Goal: Transaction & Acquisition: Purchase product/service

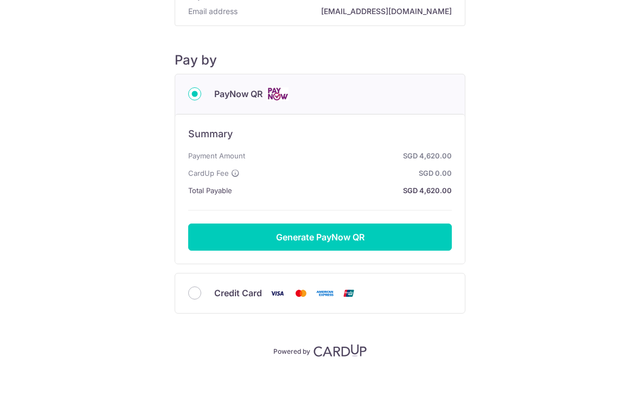
scroll to position [95, 0]
click at [193, 294] on input "Credit Card" at bounding box center [194, 292] width 13 height 13
radio input "true"
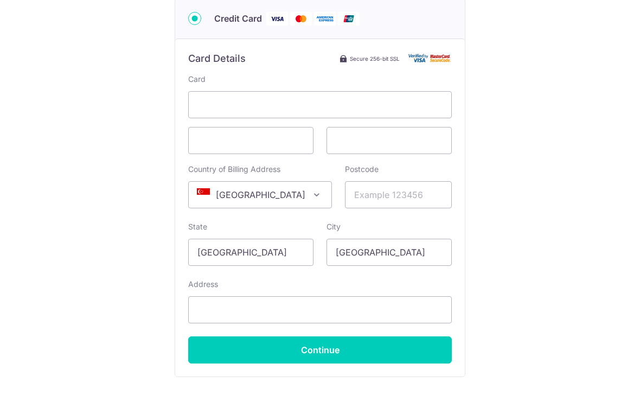
scroll to position [207, 0]
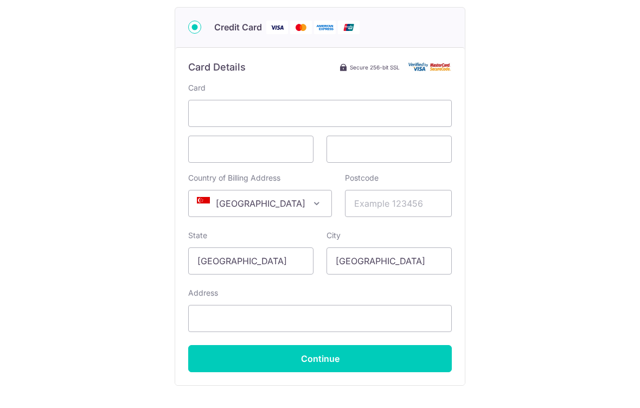
click at [325, 125] on span at bounding box center [320, 113] width 264 height 27
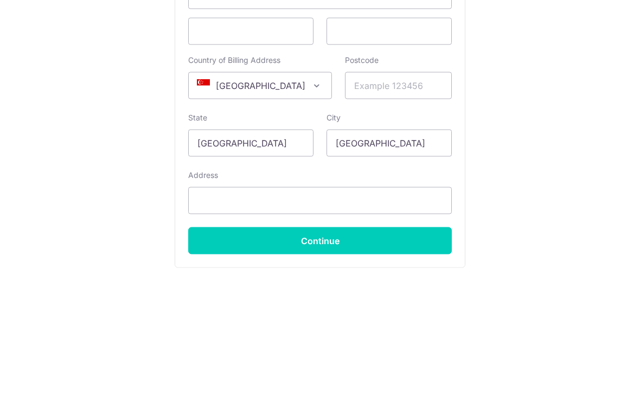
click at [310, 197] on span at bounding box center [316, 203] width 13 height 13
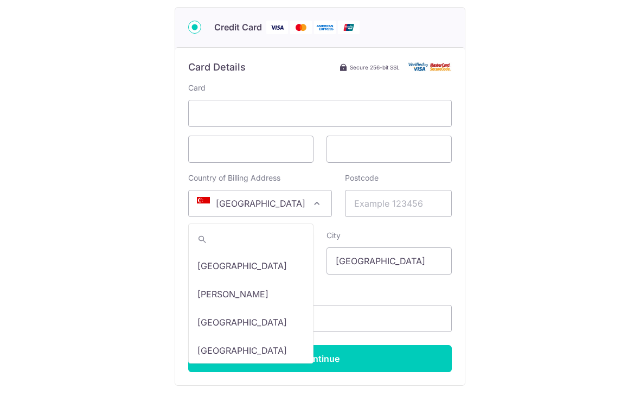
scroll to position [1298, 0]
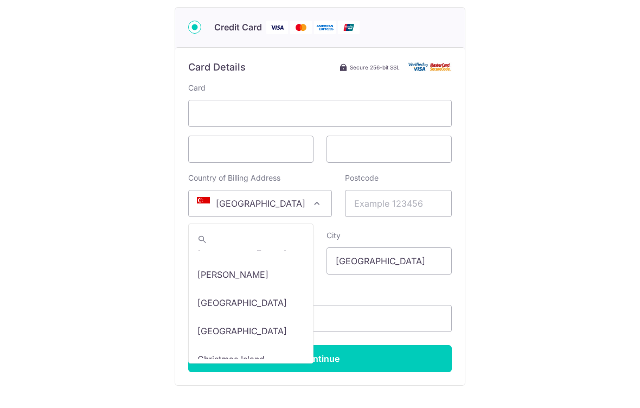
select select "48"
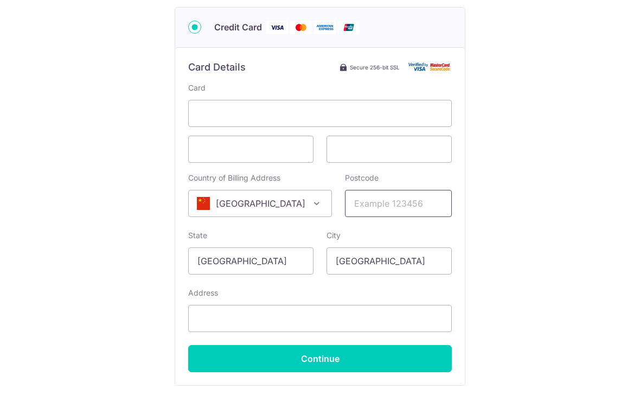
click at [411, 209] on input "Postcode" at bounding box center [398, 203] width 107 height 27
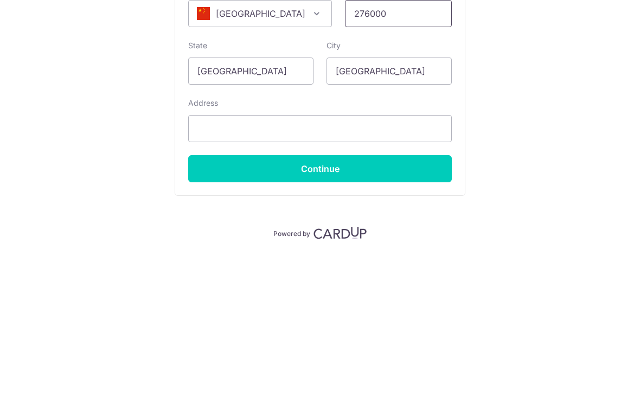
scroll to position [284, 0]
type input "276000"
click at [277, 175] on input "[GEOGRAPHIC_DATA]" at bounding box center [250, 188] width 125 height 27
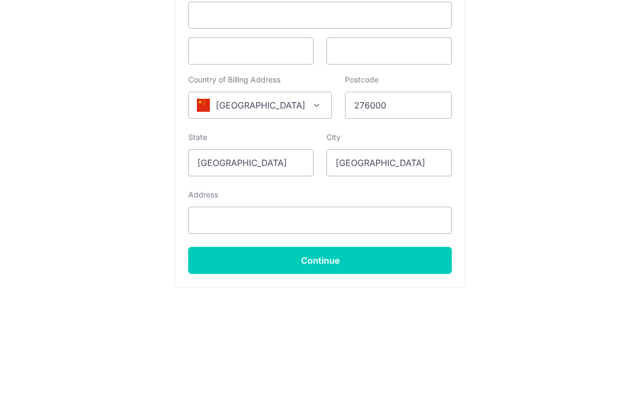
scroll to position [187, 0]
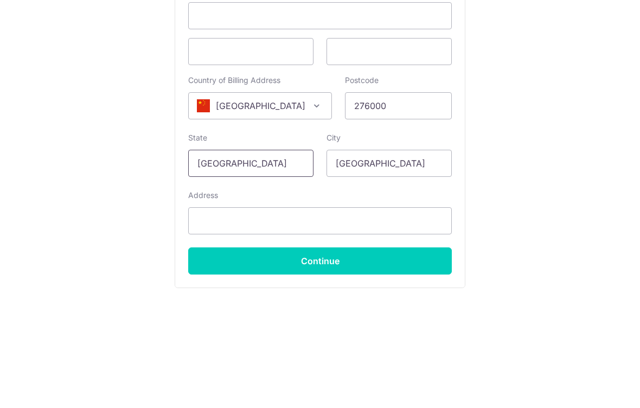
click at [281, 269] on input "[GEOGRAPHIC_DATA]" at bounding box center [250, 280] width 125 height 27
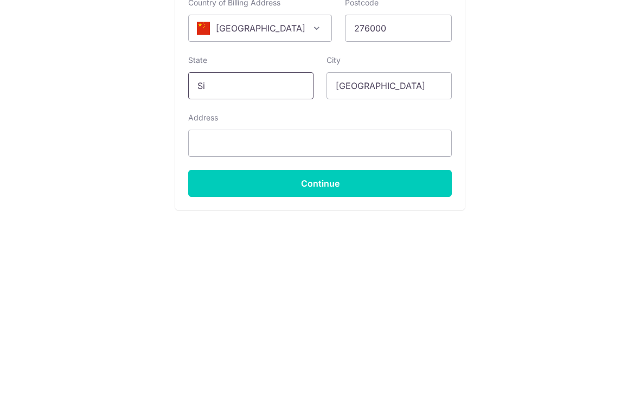
type input "S"
type input "[GEOGRAPHIC_DATA]"
click at [421, 267] on input "[GEOGRAPHIC_DATA]" at bounding box center [388, 280] width 125 height 27
type input "S"
type input "Linyi"
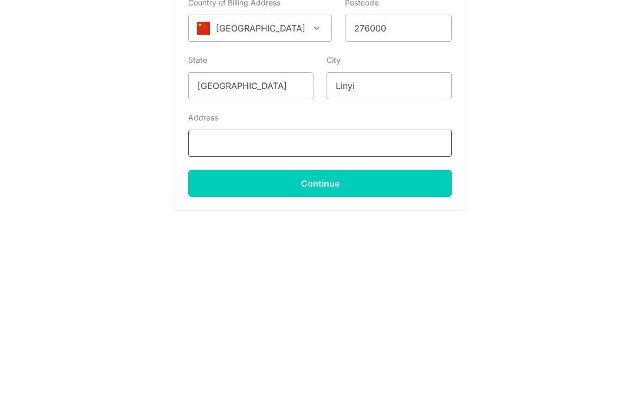
click at [392, 325] on input "Address" at bounding box center [320, 338] width 264 height 27
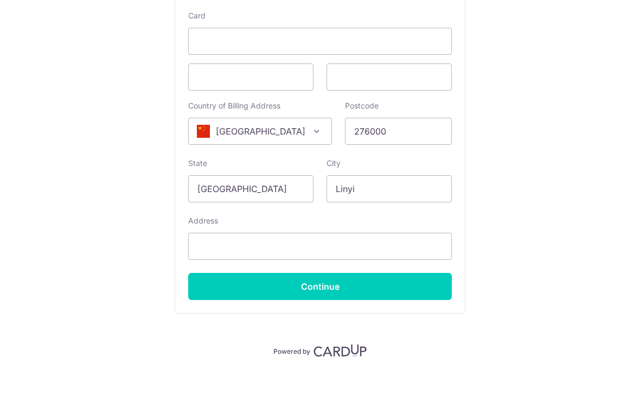
scroll to position [284, 0]
click at [328, 287] on input "Continue" at bounding box center [320, 286] width 264 height 27
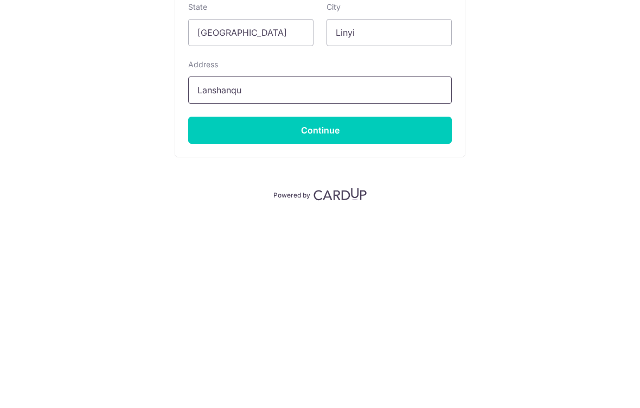
type input "Lanshanqu"
click at [364, 273] on input "Continue" at bounding box center [320, 286] width 264 height 27
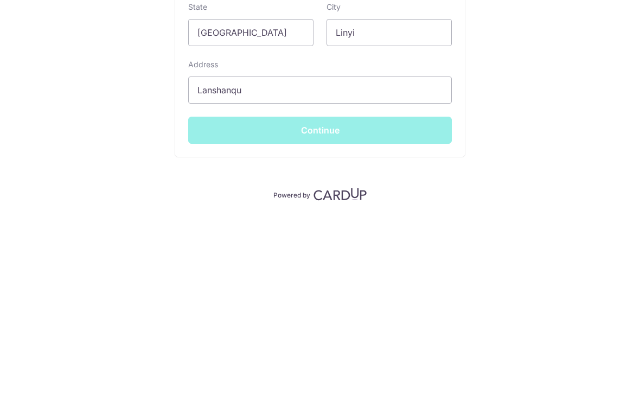
type input "**** 7699"
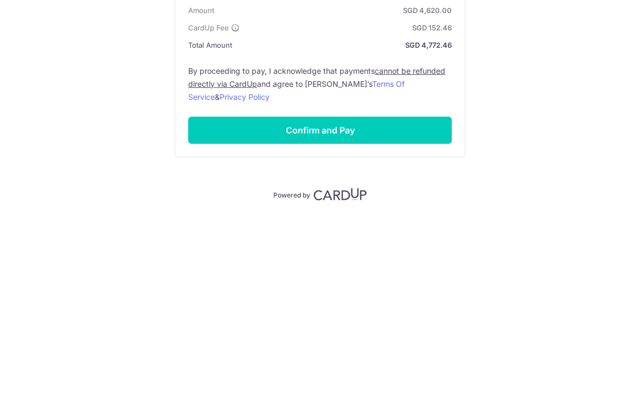
scroll to position [227, 0]
